Goal: Task Accomplishment & Management: Manage account settings

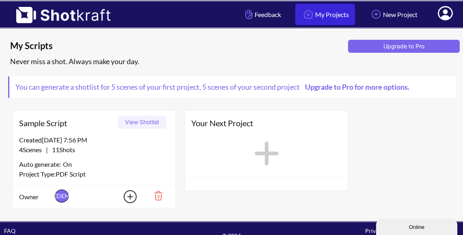
click at [316, 17] on link "My Projects" at bounding box center [326, 15] width 60 height 22
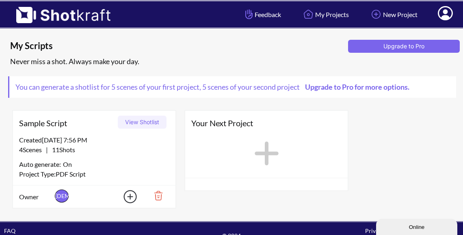
click at [159, 193] on img at bounding box center [155, 196] width 28 height 14
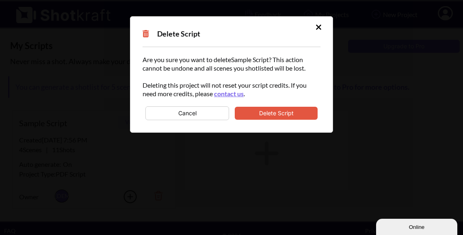
click at [263, 113] on button "Delete Script" at bounding box center [276, 113] width 83 height 13
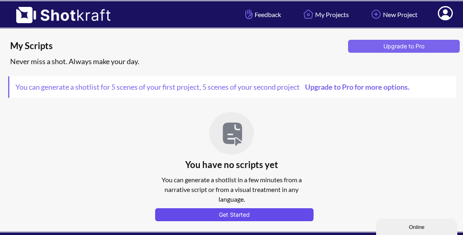
click at [242, 216] on button "Get Started" at bounding box center [234, 215] width 159 height 13
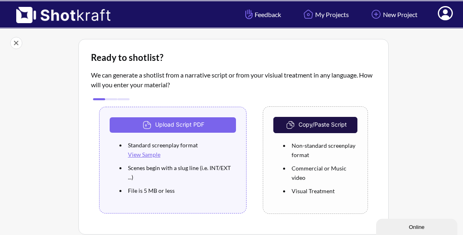
click at [446, 14] on icon at bounding box center [445, 13] width 15 height 14
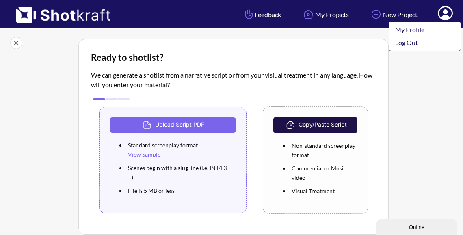
click at [411, 42] on link "Log Out" at bounding box center [422, 42] width 67 height 13
